Goal: Navigation & Orientation: Find specific page/section

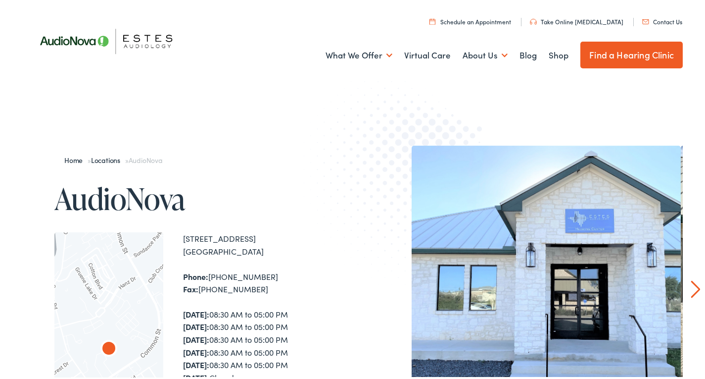
click at [629, 59] on link "Find a Hearing Clinic" at bounding box center [632, 53] width 102 height 27
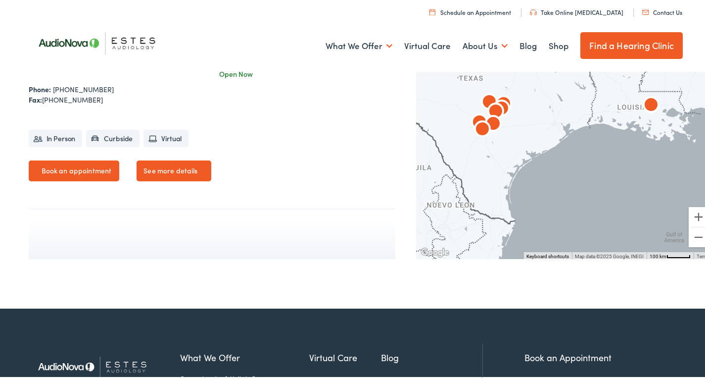
scroll to position [2211, 0]
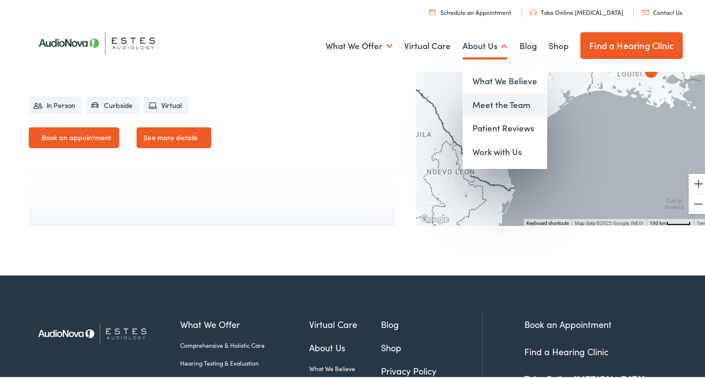
click at [480, 100] on link "Meet the Team" at bounding box center [505, 103] width 85 height 24
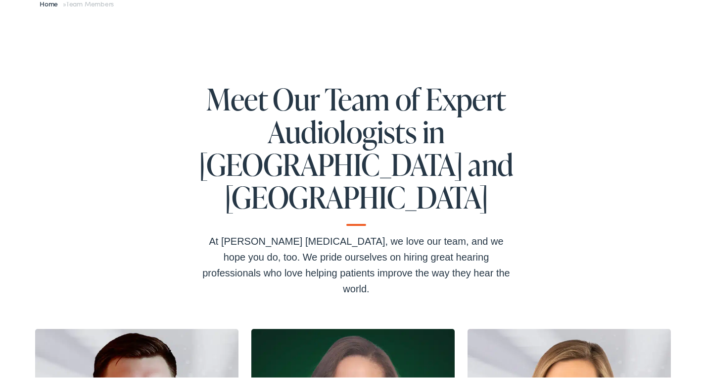
click at [452, 84] on h1 "Meet Our Team of Expert Audiologists in TX and LA" at bounding box center [356, 152] width 317 height 143
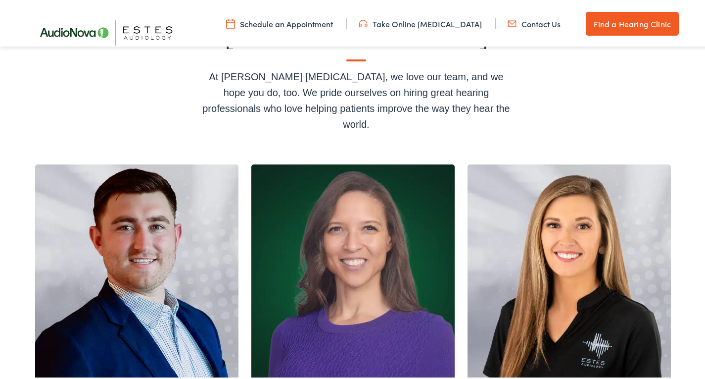
scroll to position [269, 0]
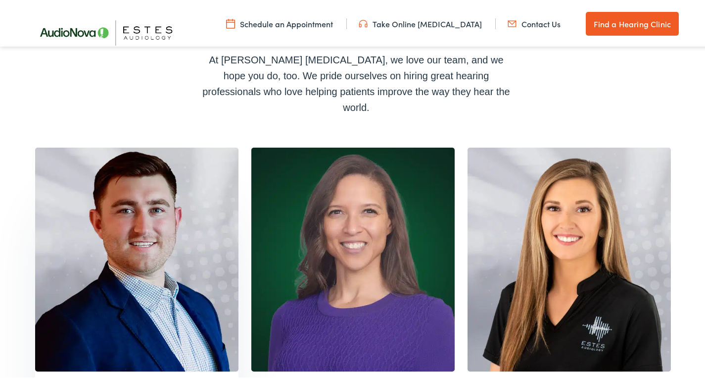
click at [146, 188] on img at bounding box center [136, 258] width 203 height 224
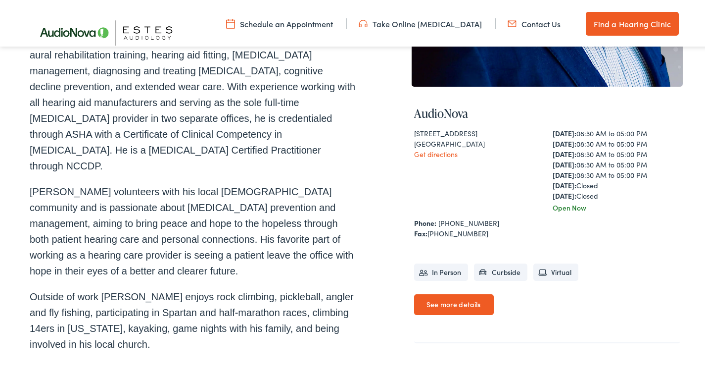
scroll to position [291, 0]
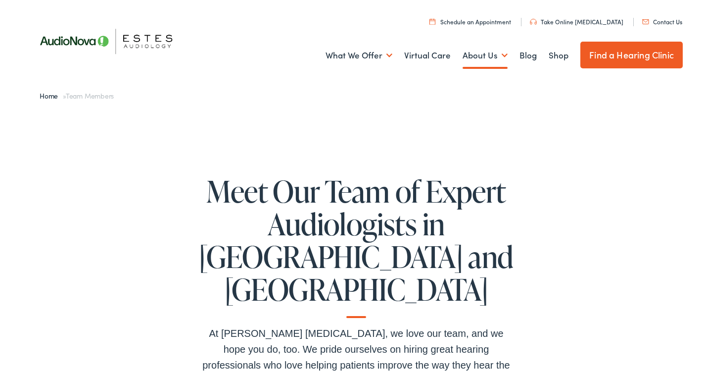
click at [47, 92] on link "Home" at bounding box center [51, 94] width 23 height 10
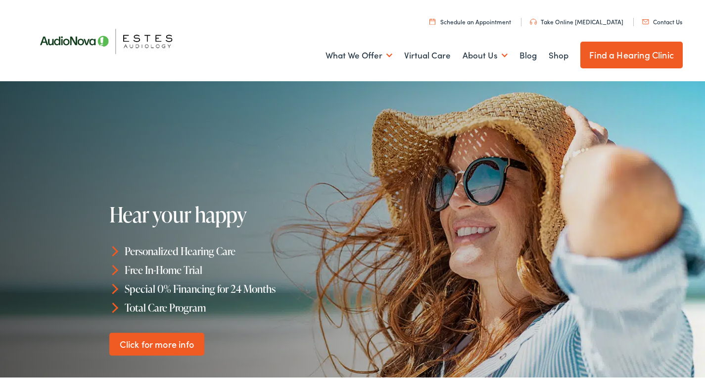
click at [142, 39] on img at bounding box center [111, 38] width 163 height 57
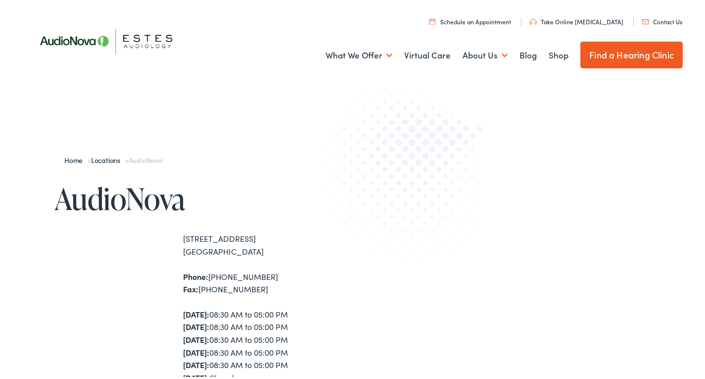
click at [141, 50] on img at bounding box center [111, 38] width 163 height 57
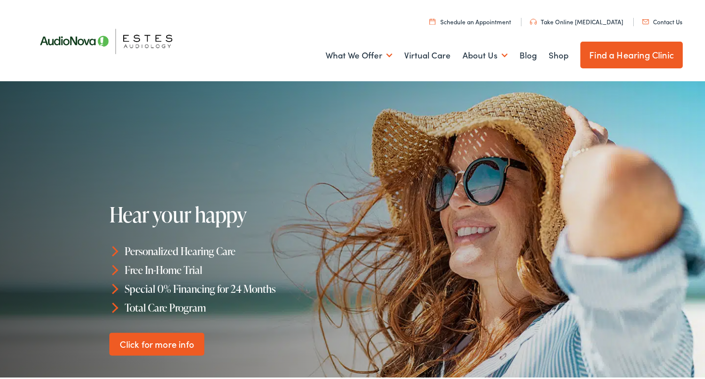
click at [75, 47] on img at bounding box center [111, 38] width 163 height 57
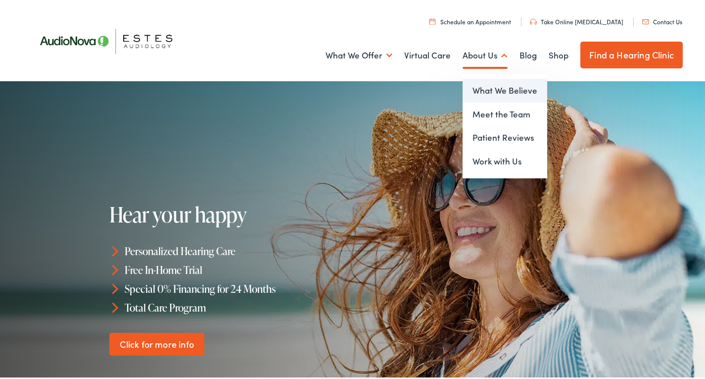
click at [489, 89] on link "What We Believe" at bounding box center [505, 89] width 85 height 24
